Goal: Complete application form

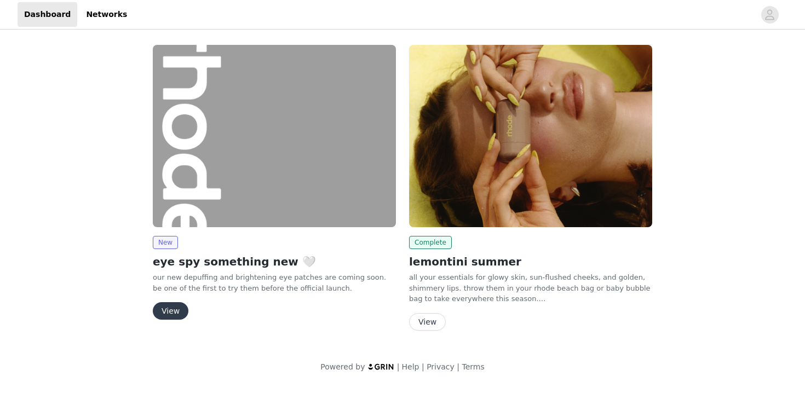
click at [175, 314] on button "View" at bounding box center [171, 311] width 36 height 18
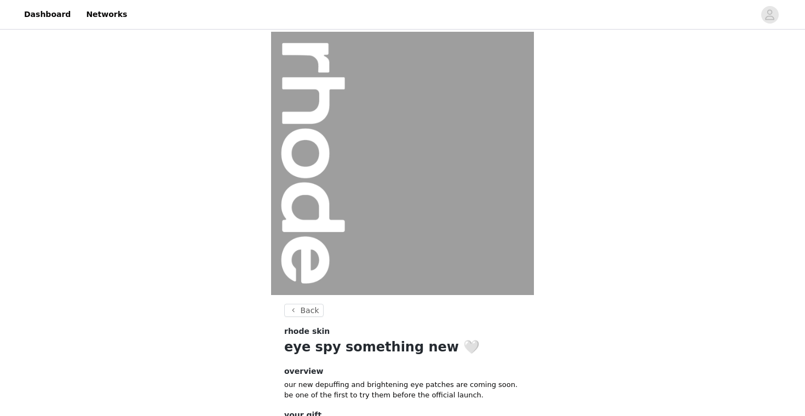
scroll to position [92, 0]
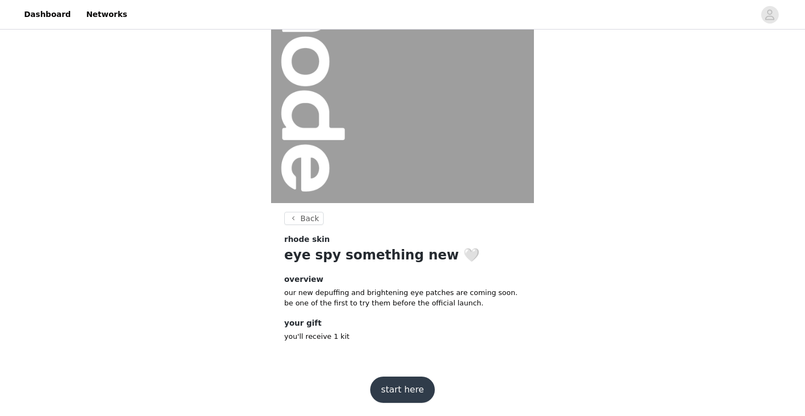
click at [398, 388] on button "start here" at bounding box center [402, 390] width 65 height 26
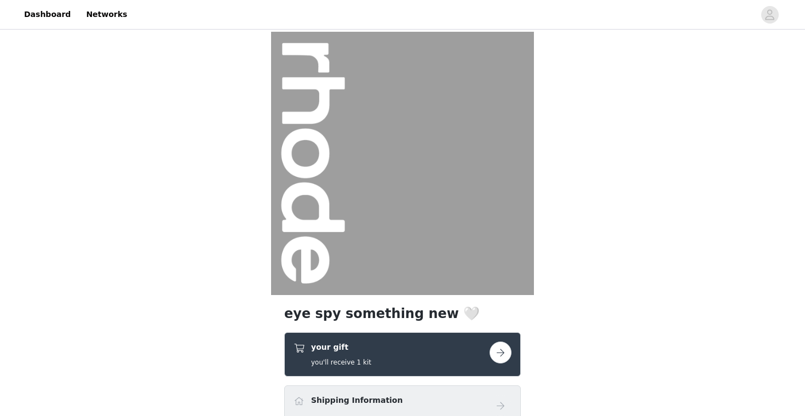
click at [497, 350] on button "button" at bounding box center [501, 353] width 22 height 22
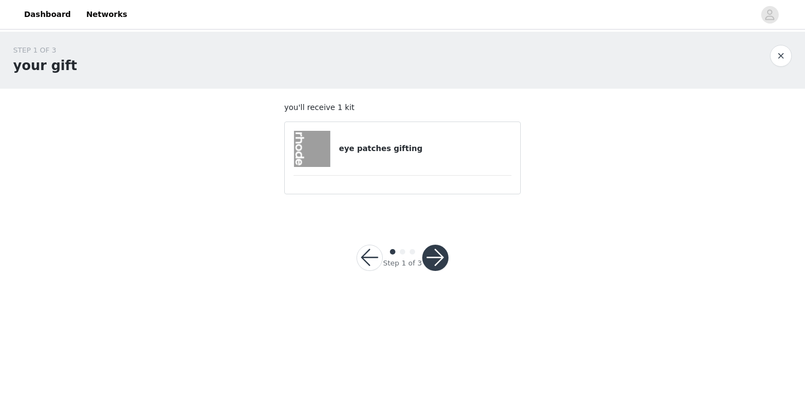
click at [416, 169] on article "eye patches gifting" at bounding box center [402, 158] width 237 height 73
click at [416, 163] on div "eye patches gifting" at bounding box center [403, 149] width 218 height 36
click at [433, 248] on button "button" at bounding box center [435, 258] width 26 height 26
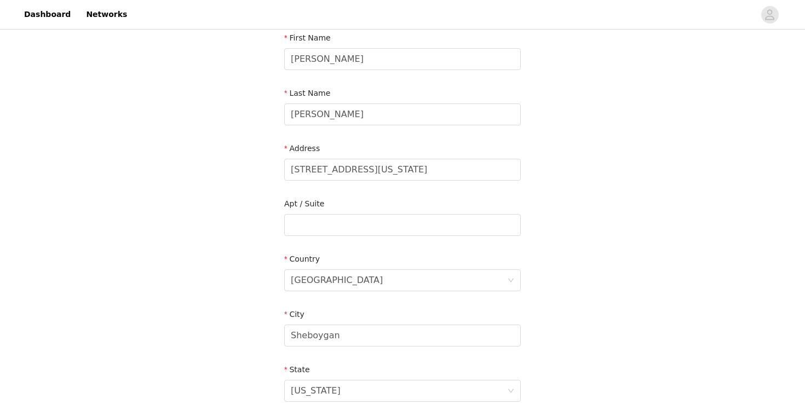
scroll to position [123, 0]
click at [416, 131] on div "Last Name [PERSON_NAME]" at bounding box center [402, 111] width 237 height 42
click at [416, 122] on input "[PERSON_NAME]" at bounding box center [402, 117] width 237 height 22
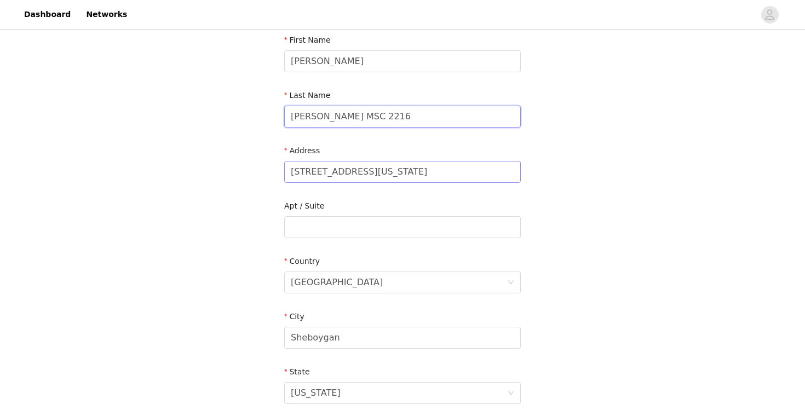
type input "[PERSON_NAME] MSC 2216"
click at [374, 174] on input "[STREET_ADDRESS][US_STATE]" at bounding box center [402, 172] width 237 height 22
click at [374, 174] on input "2314 [US_STATE] 3" at bounding box center [402, 172] width 237 height 22
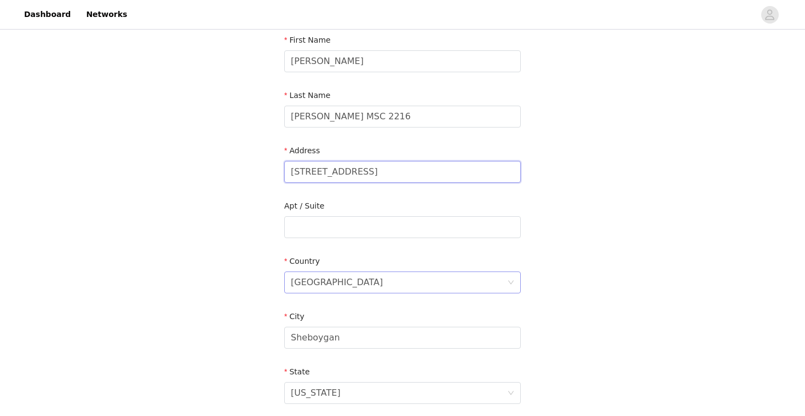
type input "[STREET_ADDRESS]"
click at [339, 279] on div "[GEOGRAPHIC_DATA]" at bounding box center [337, 282] width 92 height 21
click at [0, 0] on input at bounding box center [0, 0] width 0 height 0
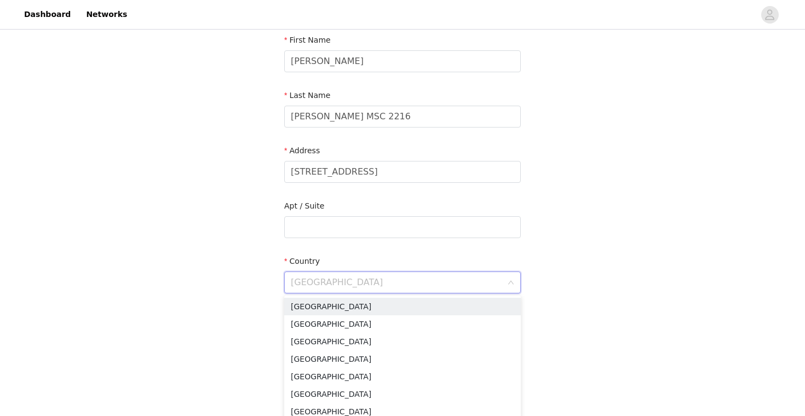
click at [339, 279] on input at bounding box center [399, 282] width 216 height 21
click at [271, 284] on section "Email [EMAIL_ADDRESS][DOMAIN_NAME] First Name [PERSON_NAME] Last Name [PERSON_N…" at bounding box center [402, 256] width 263 height 580
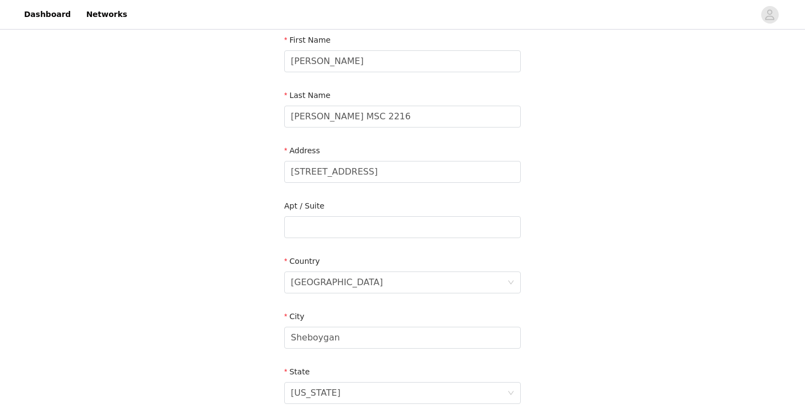
click at [244, 306] on div "STEP 2 OF 3 Shipping Information Email [EMAIL_ADDRESS][DOMAIN_NAME] First Name …" at bounding box center [402, 227] width 805 height 637
click at [295, 327] on input "Sheboygan" at bounding box center [402, 338] width 237 height 22
type input "St. [PERSON_NAME]"
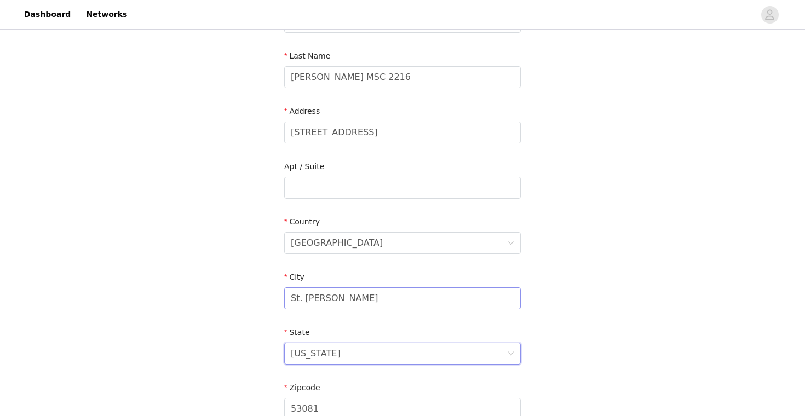
scroll to position [224, 0]
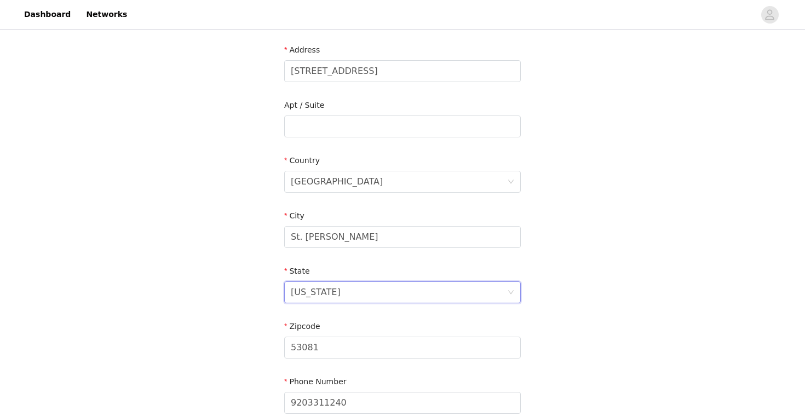
click at [324, 304] on div "State [US_STATE]" at bounding box center [402, 287] width 237 height 42
click at [328, 297] on div "[US_STATE]" at bounding box center [316, 292] width 50 height 21
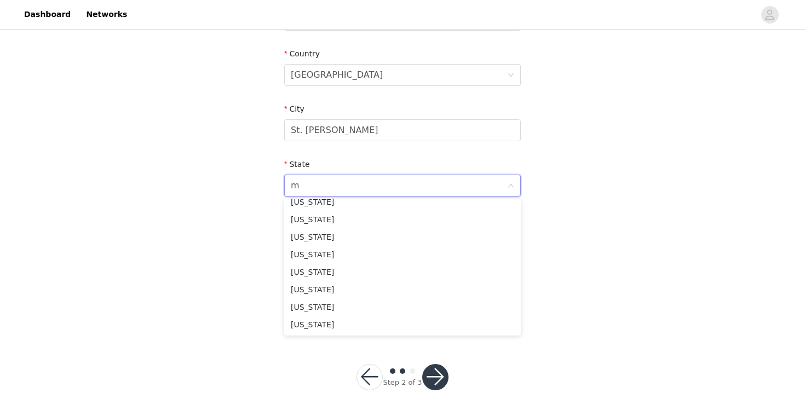
scroll to position [2, 0]
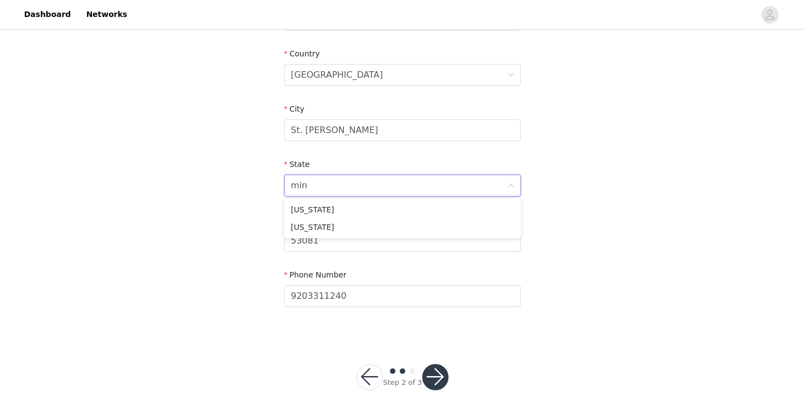
type input "minn"
click at [334, 201] on li "[US_STATE]" at bounding box center [402, 210] width 237 height 18
click at [327, 242] on input "53081" at bounding box center [402, 241] width 237 height 22
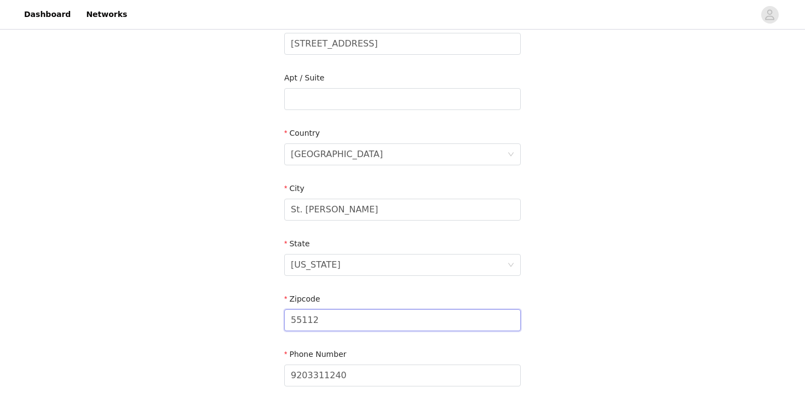
scroll to position [330, 0]
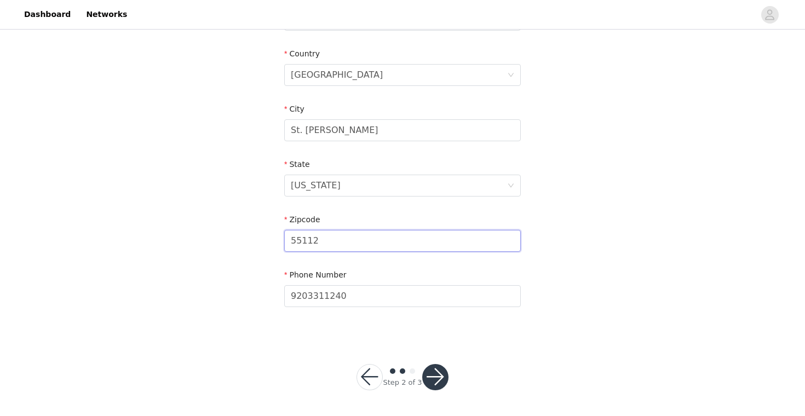
type input "55112"
click at [437, 382] on button "button" at bounding box center [435, 377] width 26 height 26
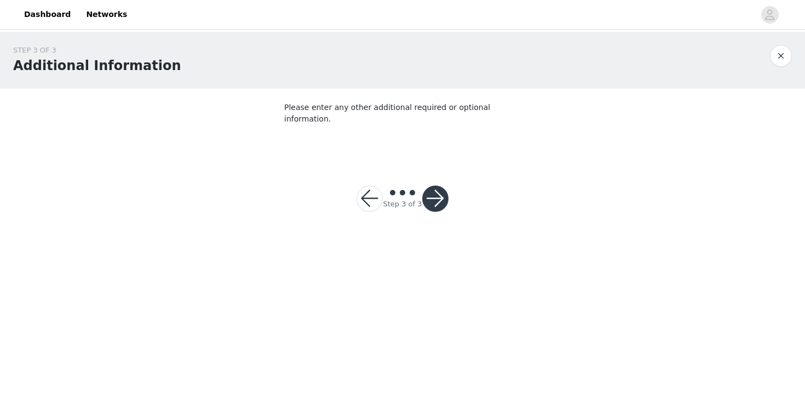
click at [443, 186] on button "button" at bounding box center [435, 199] width 26 height 26
